Goal: Information Seeking & Learning: Learn about a topic

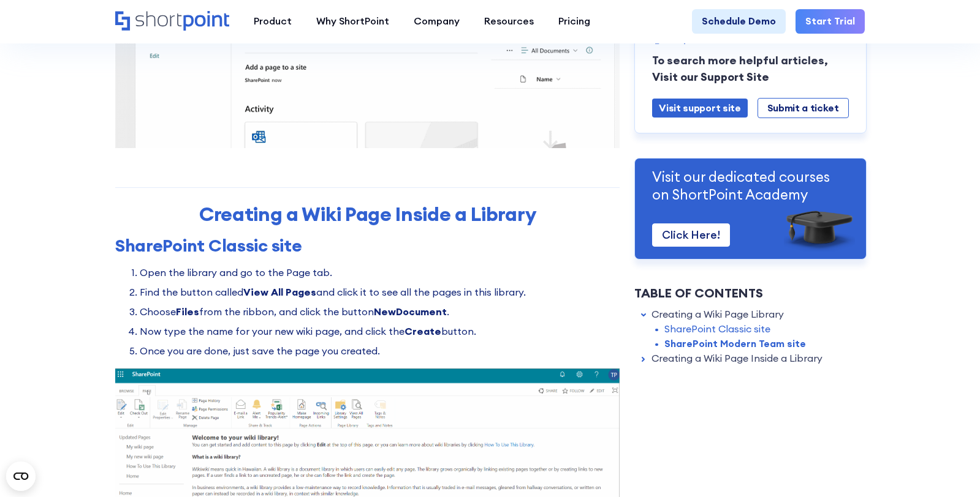
scroll to position [1307, 0]
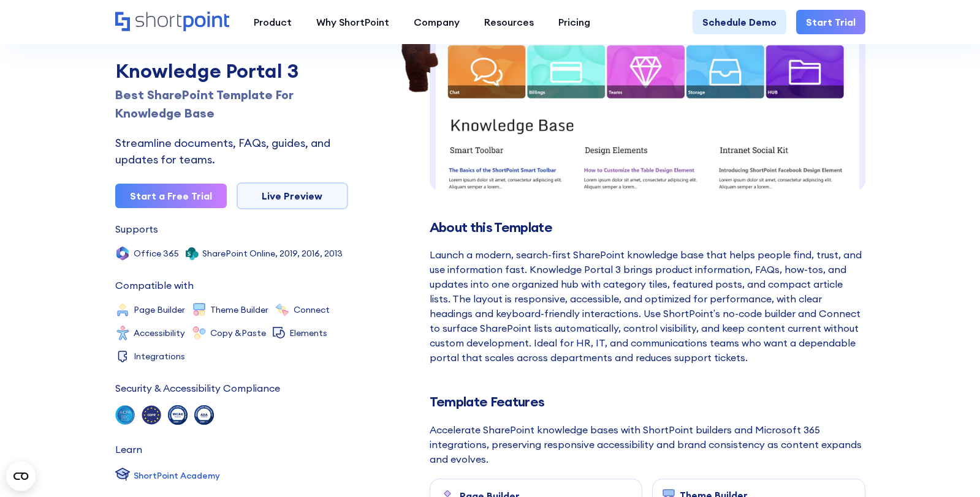
scroll to position [409, 0]
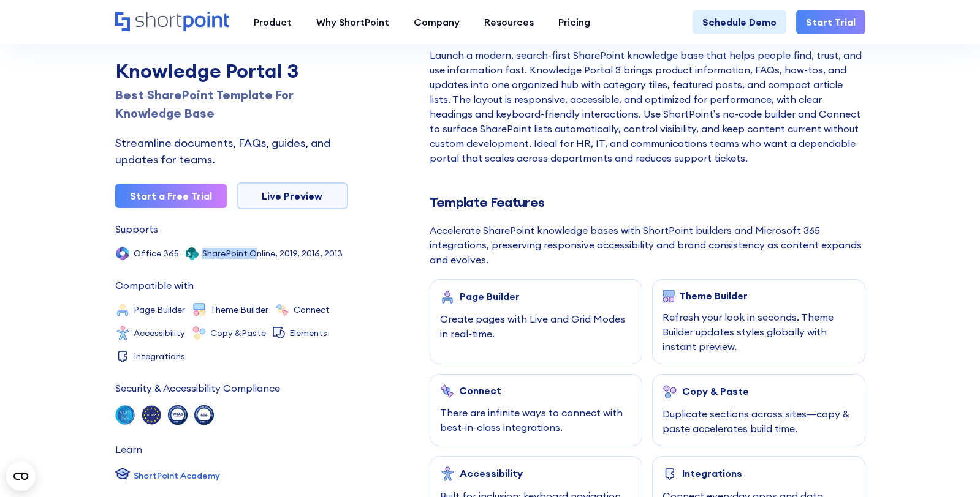
drag, startPoint x: 229, startPoint y: 256, endPoint x: 252, endPoint y: 260, distance: 23.6
click at [252, 260] on div "SharePoint Online, 2019, 2016, 2013" at bounding box center [264, 253] width 157 height 15
click at [261, 277] on div "Categories Others Supports Office 365 SharePoint Online, 2019, 2016, 2013 Compa…" at bounding box center [231, 354] width 233 height 261
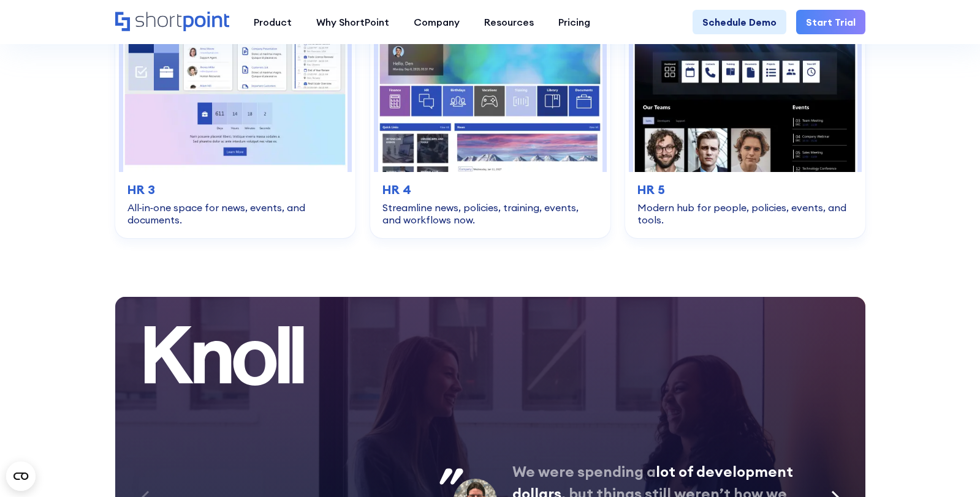
scroll to position [2777, 0]
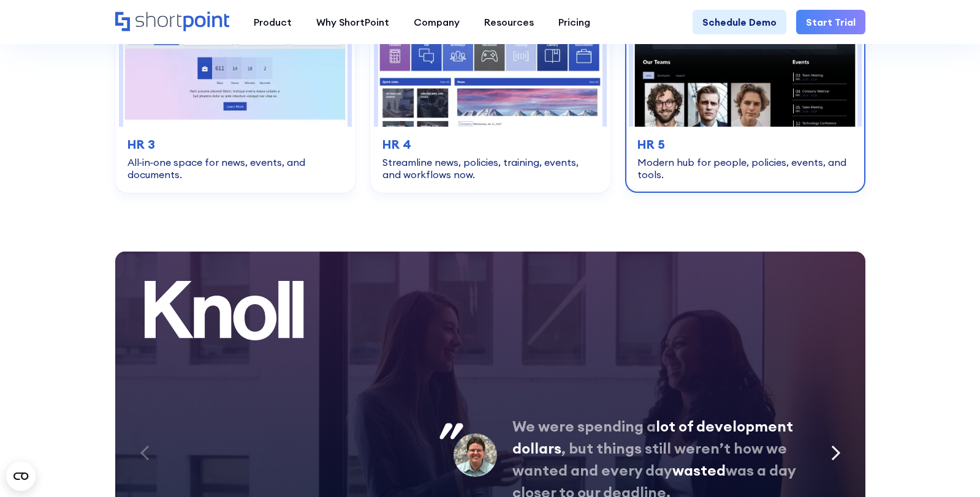
click at [793, 162] on div "Modern hub for people, policies, events, and tools." at bounding box center [745, 168] width 216 height 25
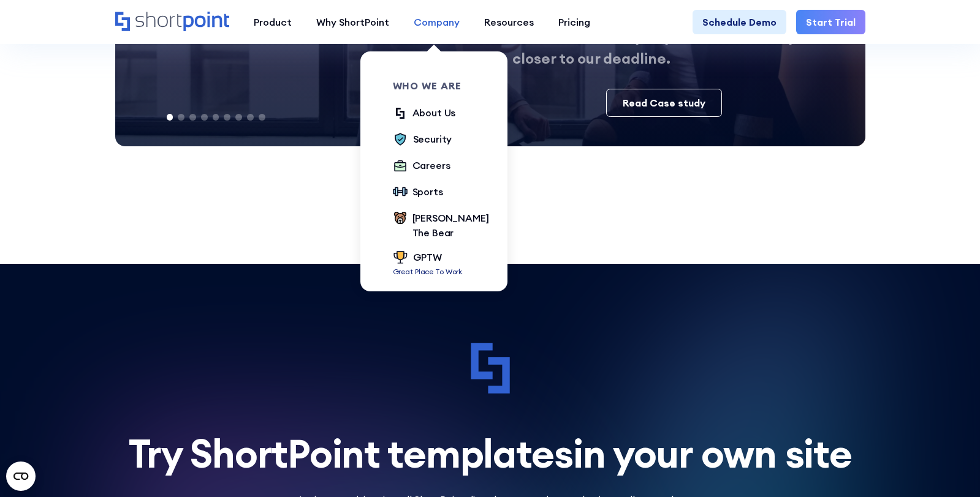
scroll to position [3022, 0]
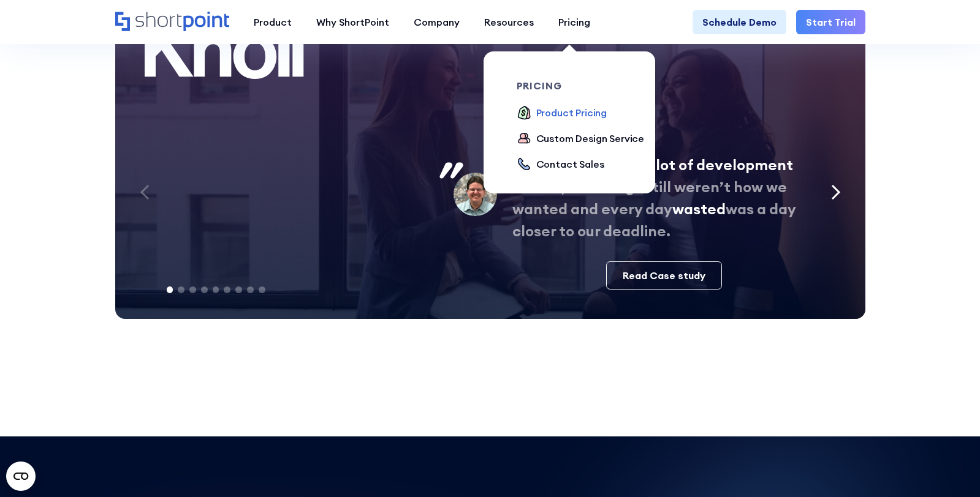
click at [571, 110] on div "Product Pricing" at bounding box center [571, 112] width 71 height 15
